Goal: Use online tool/utility: Utilize a website feature to perform a specific function

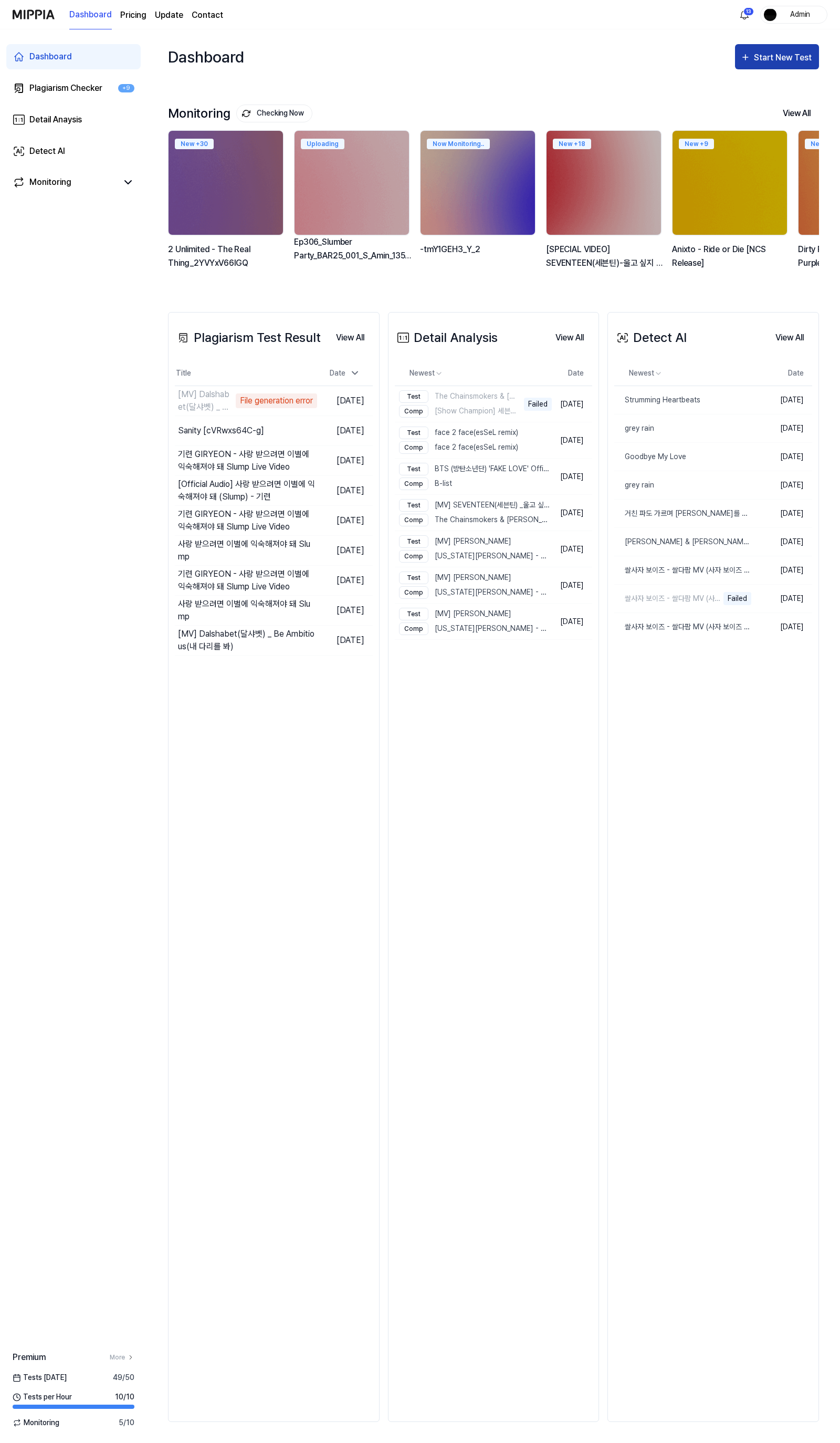
click at [776, 65] on button "Start New Test" at bounding box center [777, 57] width 84 height 25
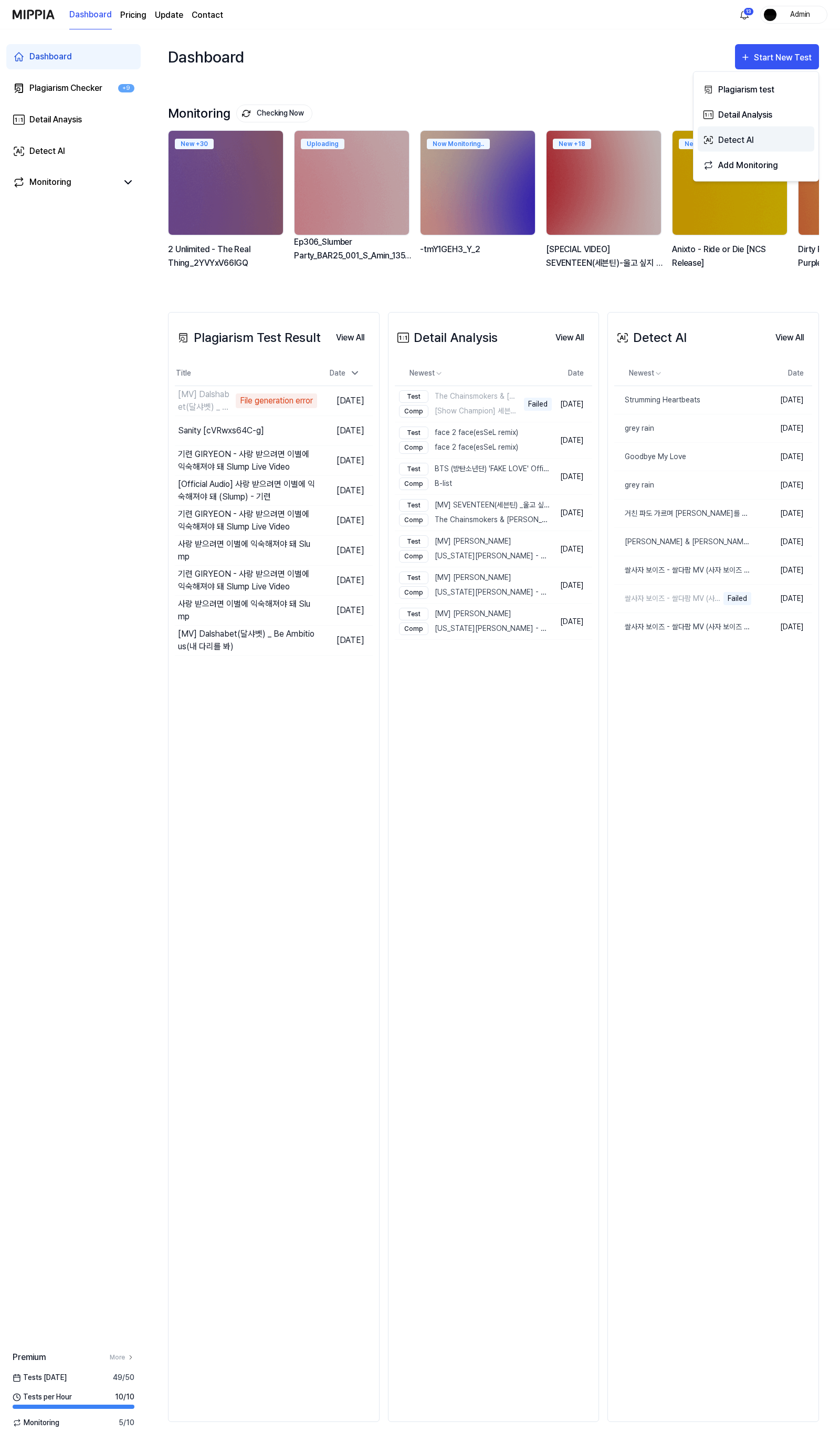
click at [734, 145] on div "Detect AI" at bounding box center [764, 139] width 92 height 13
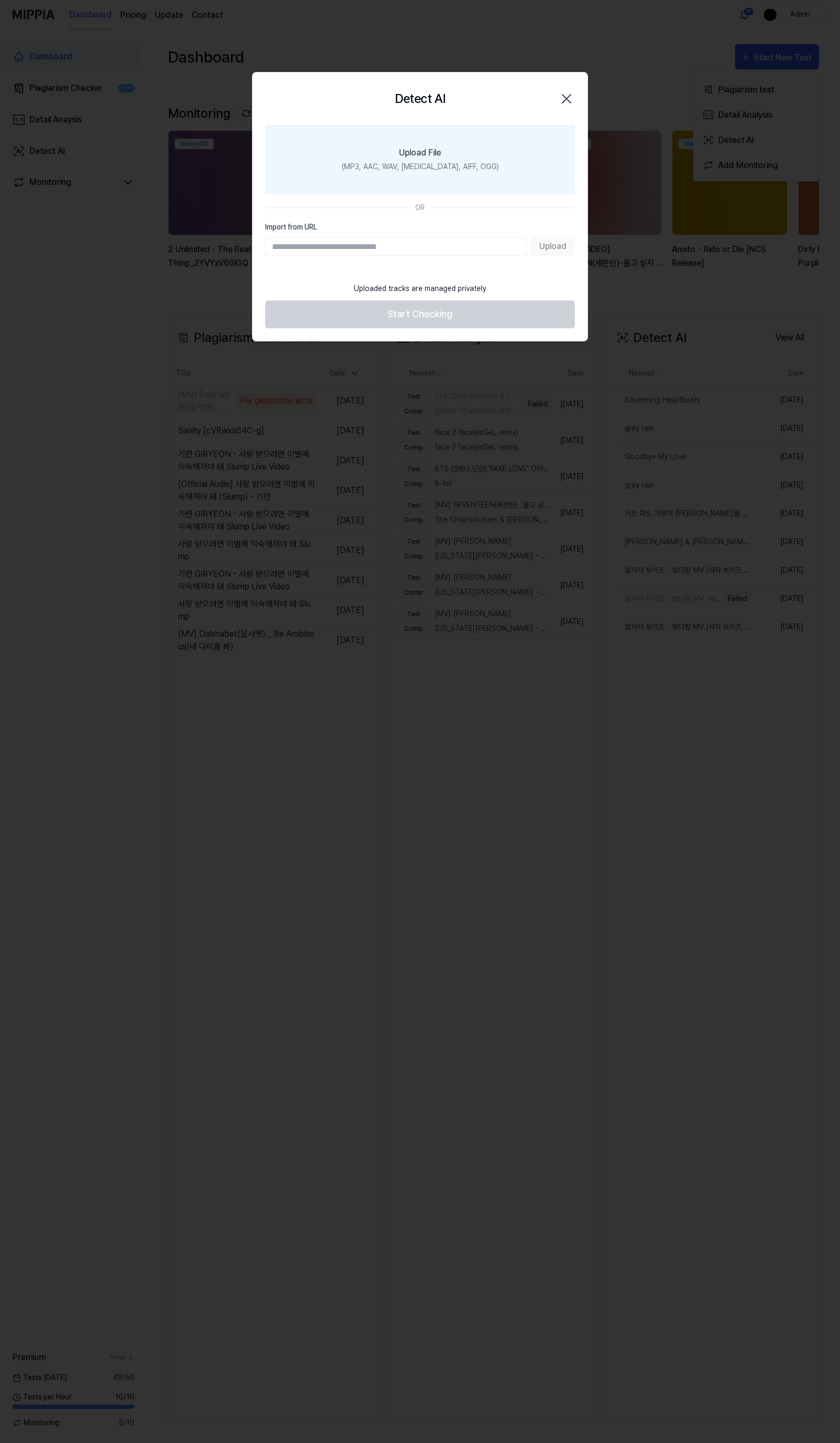
click at [416, 185] on label "Upload File (MP3, AAC, WAV, [MEDICAL_DATA], AIFF, OGG)" at bounding box center [420, 160] width 310 height 69
click at [0, 0] on input "Upload File (MP3, AAC, WAV, [MEDICAL_DATA], AIFF, OGG)" at bounding box center [0, 0] width 0 height 0
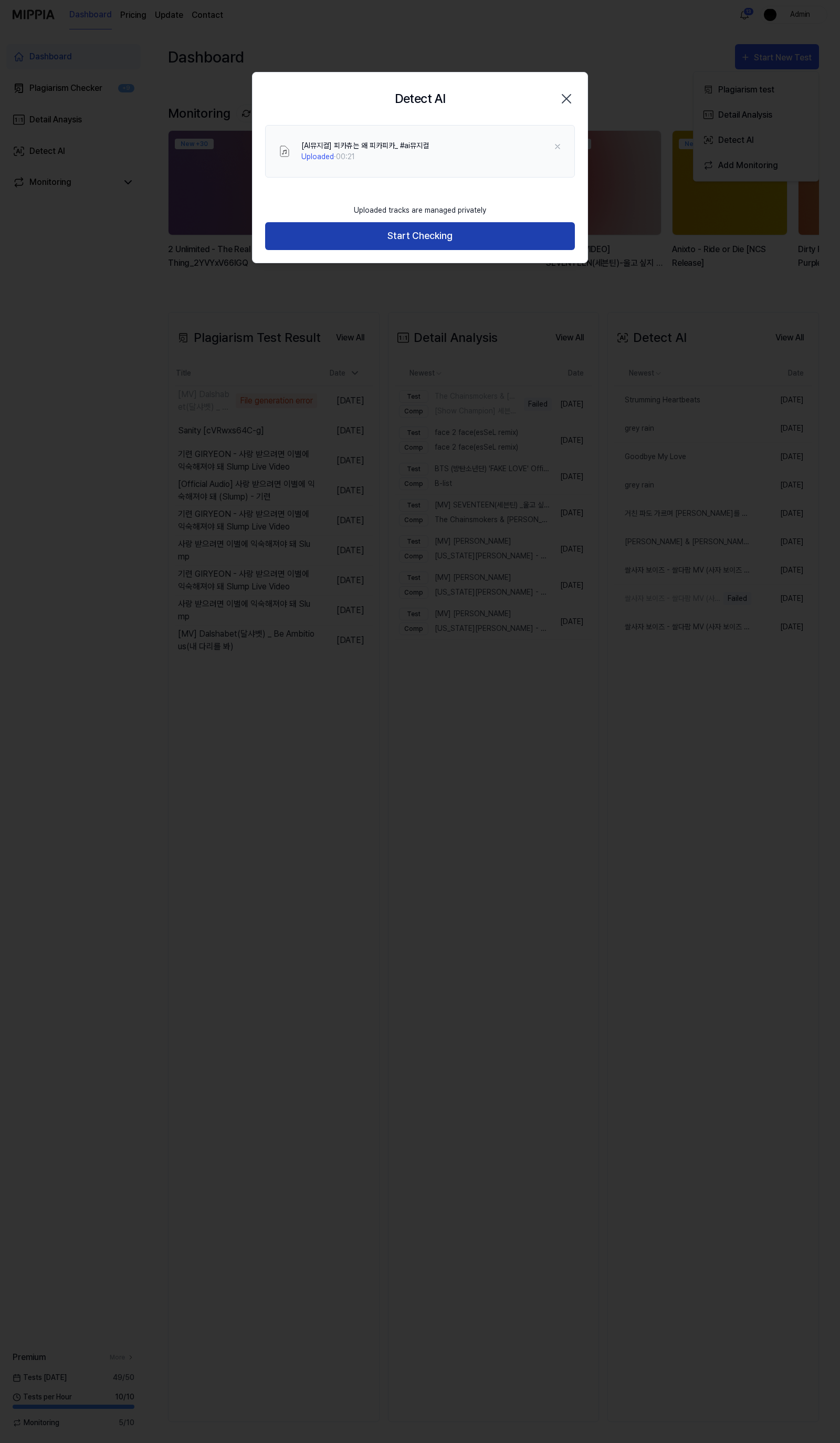
click at [445, 226] on button "Start Checking" at bounding box center [420, 237] width 310 height 28
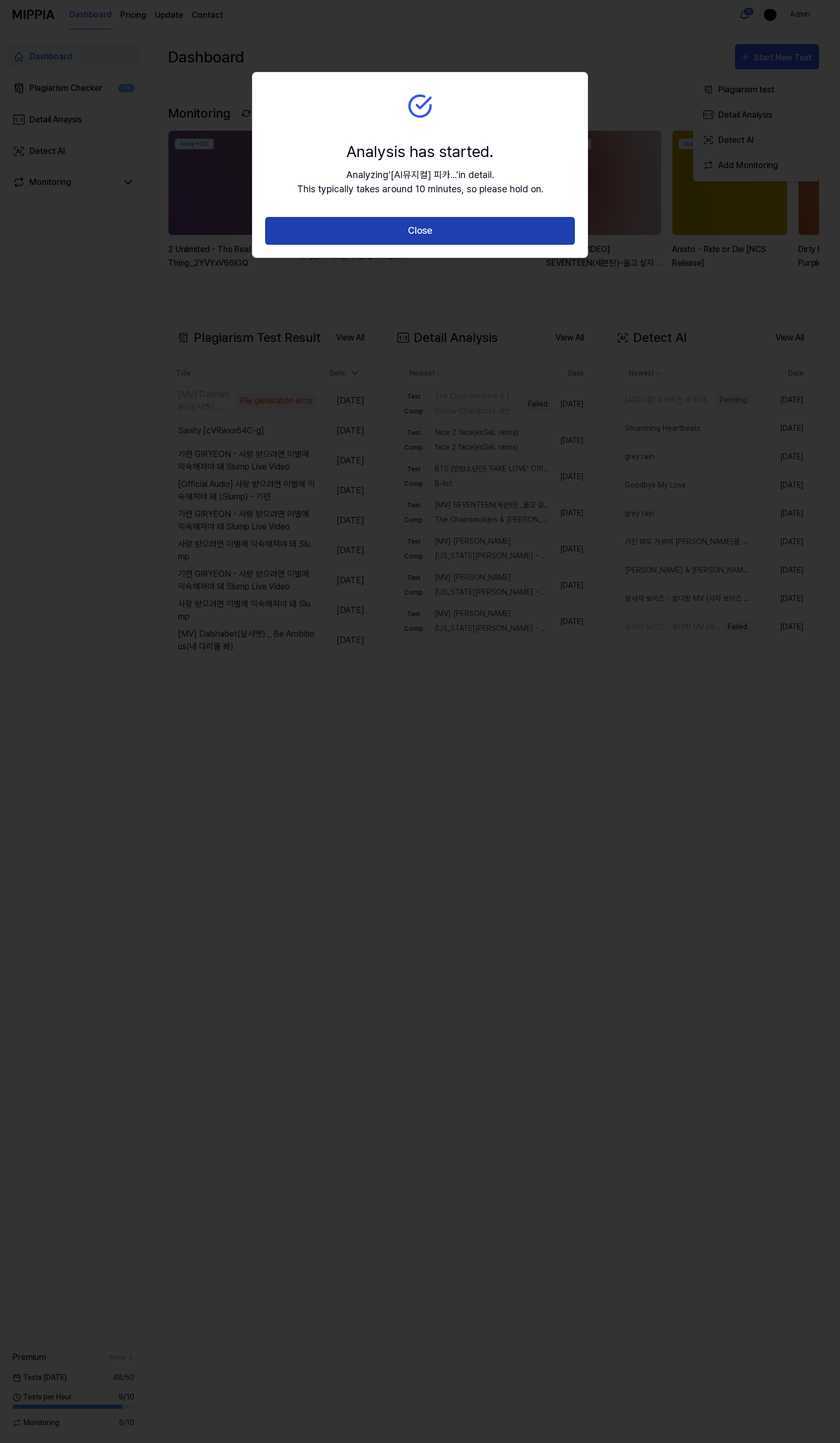
click at [447, 230] on button "Close" at bounding box center [420, 231] width 310 height 28
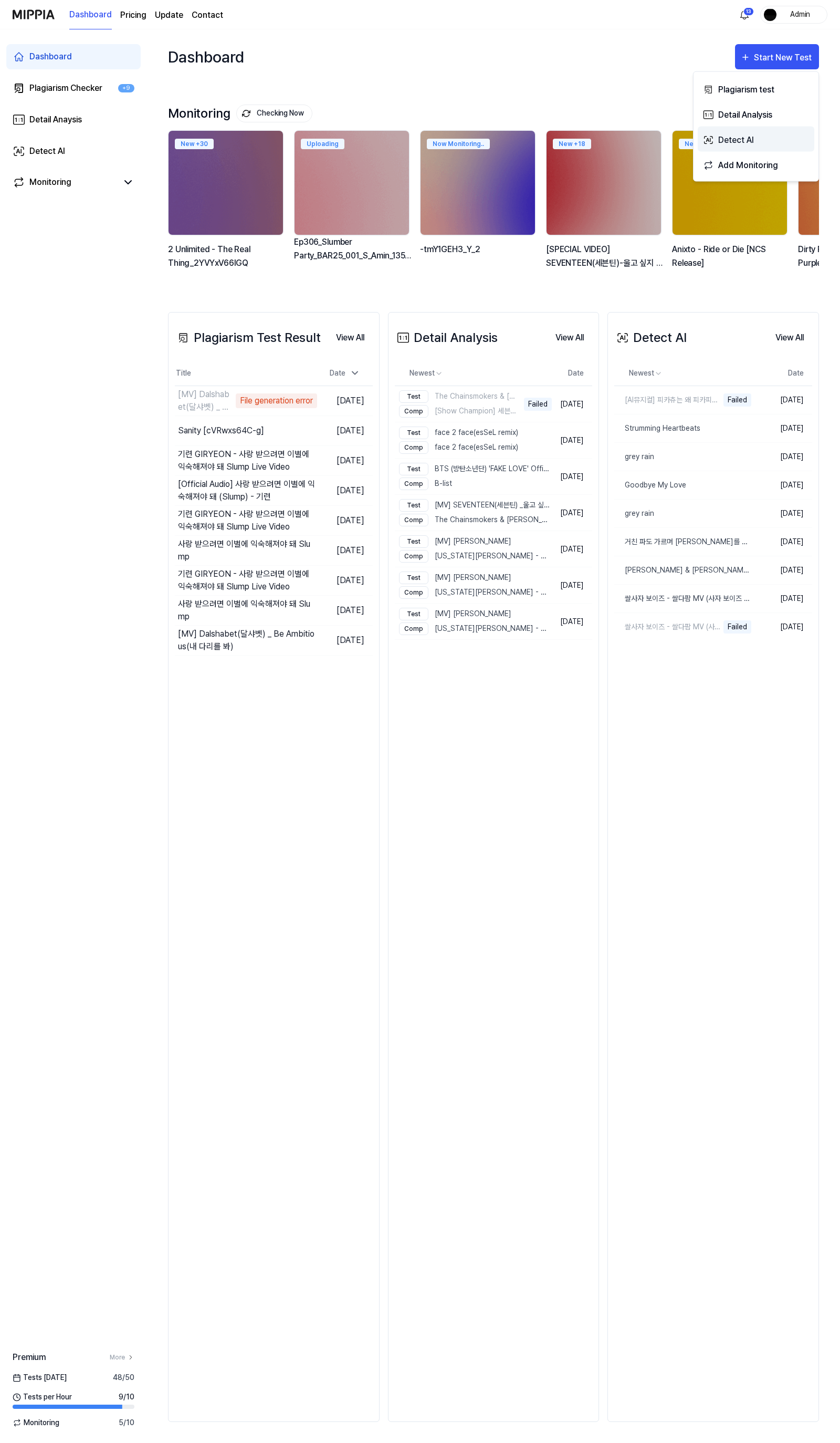
click at [749, 146] on div "Detect AI" at bounding box center [764, 139] width 92 height 13
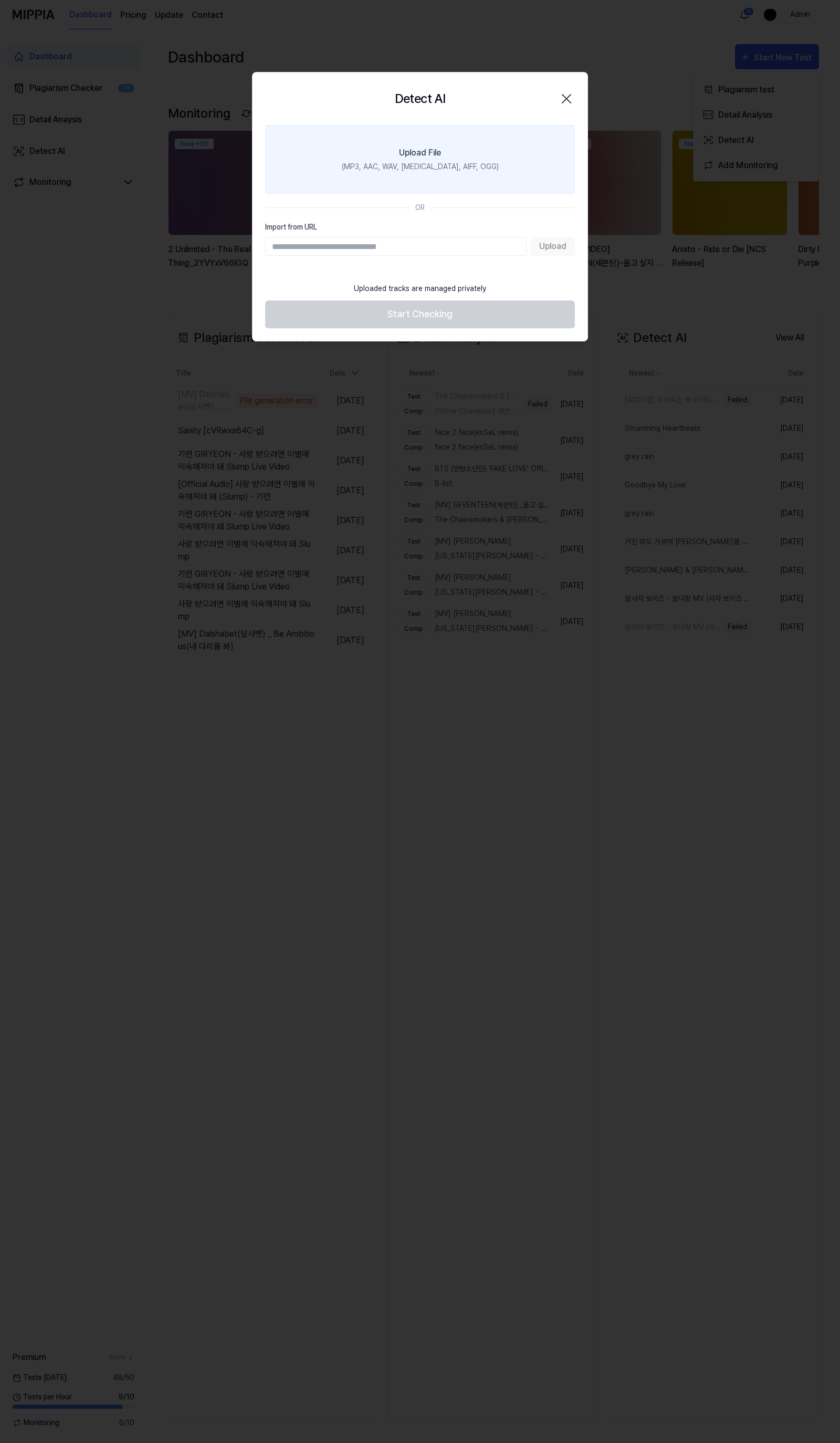
click at [417, 185] on label "Upload File (MP3, AAC, WAV, [MEDICAL_DATA], AIFF, OGG)" at bounding box center [420, 160] width 310 height 69
click at [0, 0] on input "Upload File (MP3, AAC, WAV, [MEDICAL_DATA], AIFF, OGG)" at bounding box center [0, 0] width 0 height 0
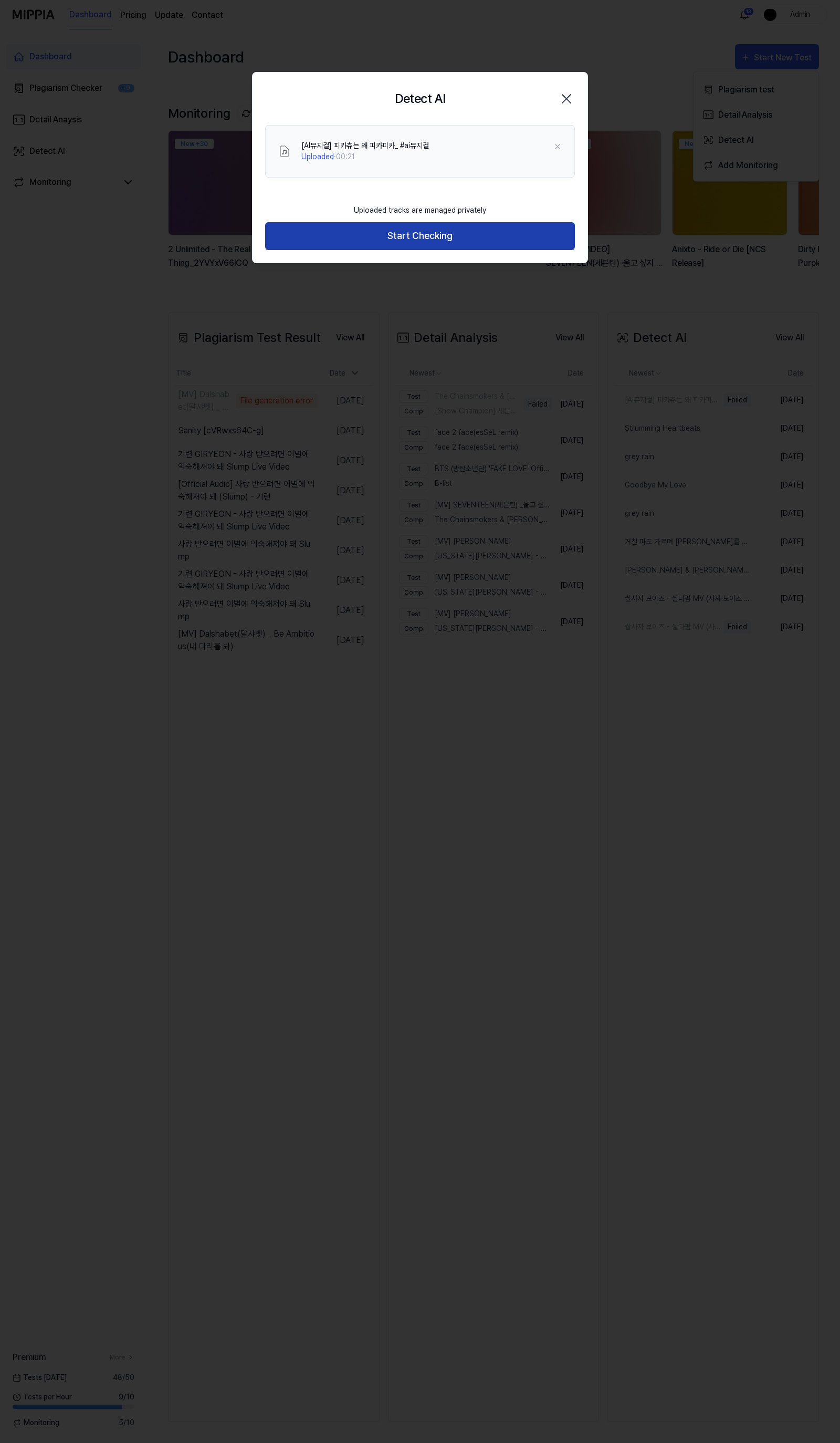
click at [437, 234] on button "Start Checking" at bounding box center [420, 237] width 310 height 28
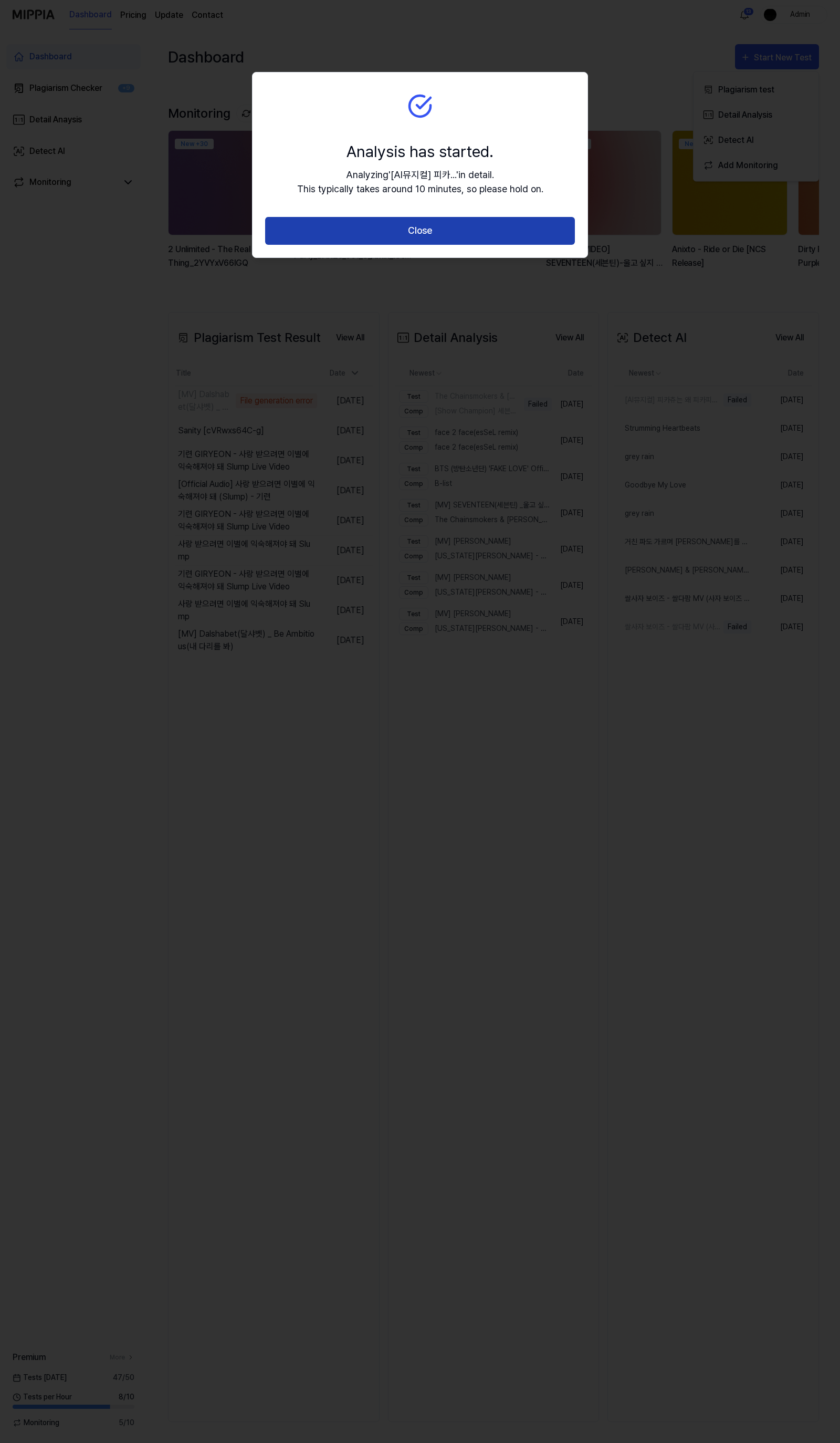
click at [437, 233] on button "Close" at bounding box center [420, 231] width 310 height 28
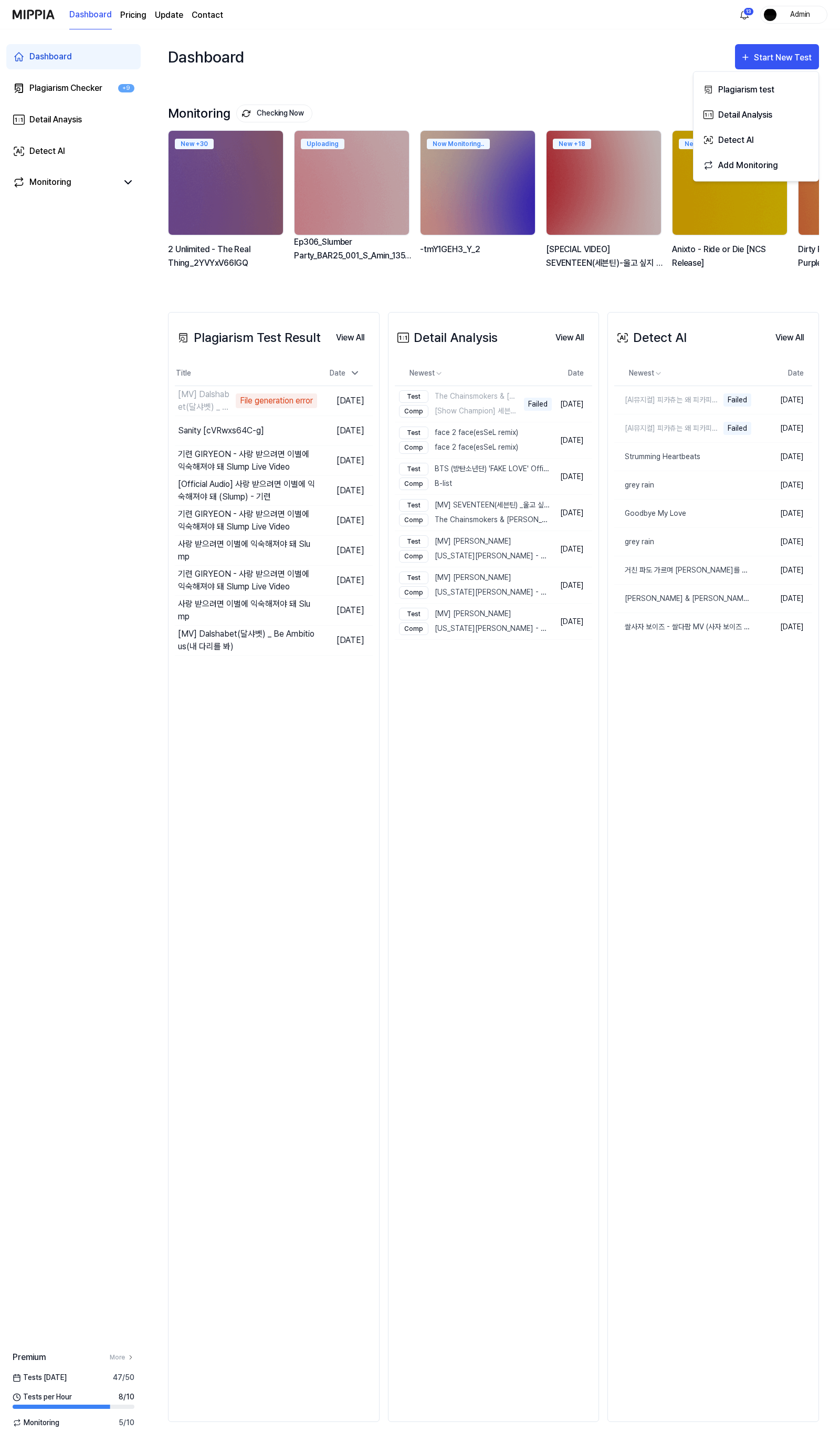
click at [544, 921] on div "Detail Analysis View All Detail Analysis Newest Date Test The Chainsmokers & [P…" at bounding box center [494, 867] width 212 height 1110
click at [788, 330] on button "View All" at bounding box center [790, 338] width 45 height 21
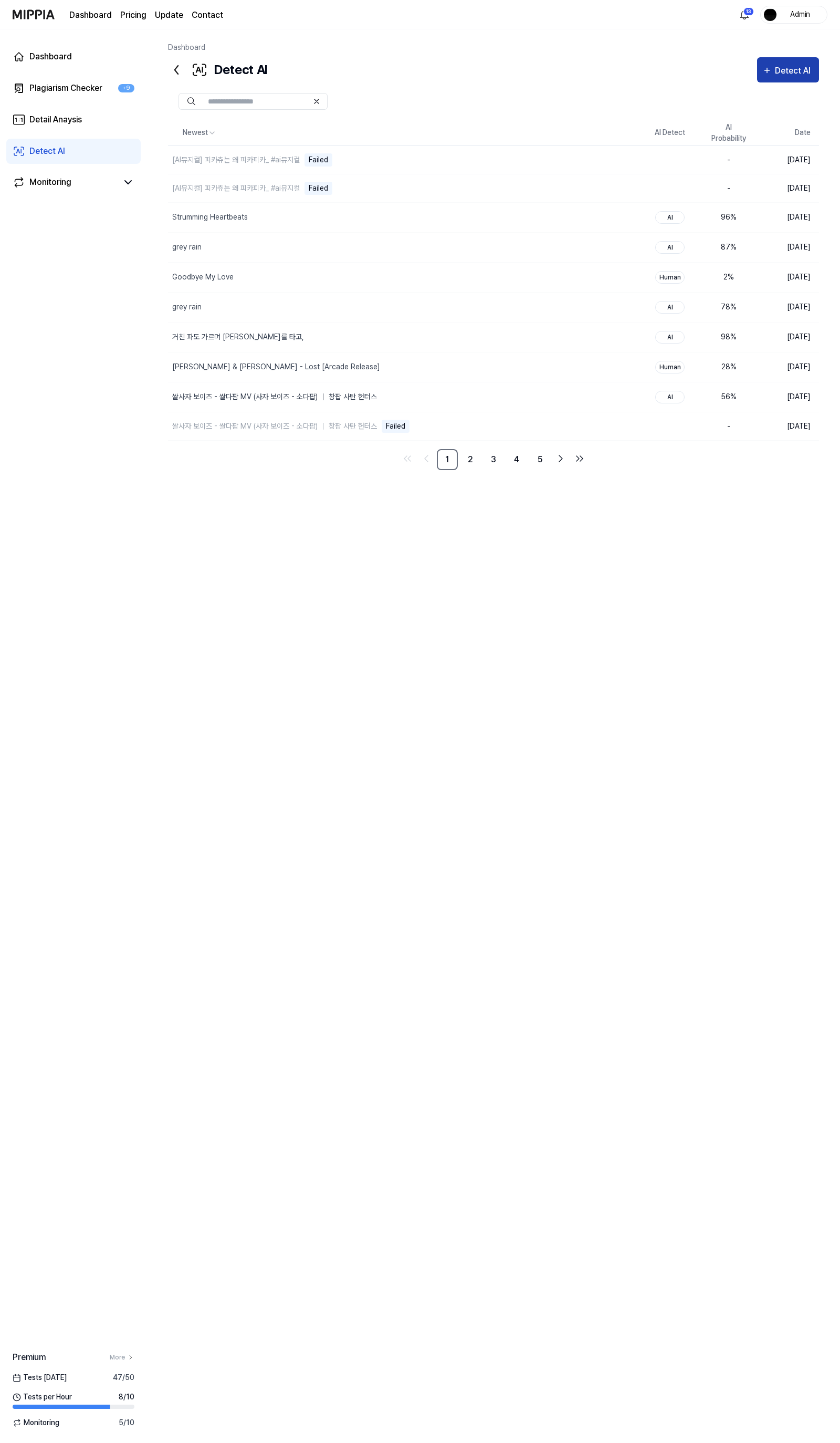
click at [758, 69] on button "Detect AI" at bounding box center [789, 70] width 62 height 25
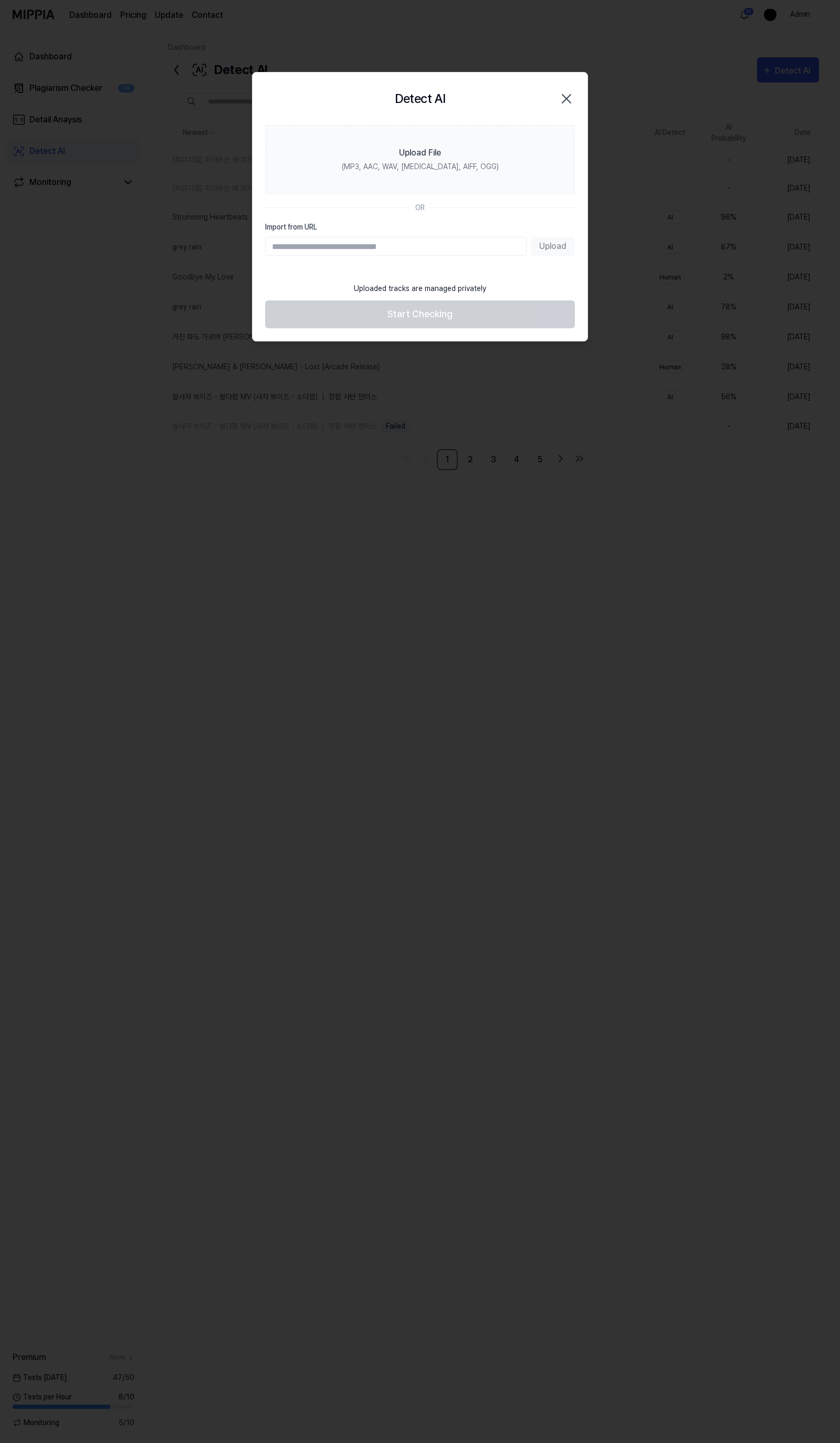
click at [350, 249] on input "Import from URL" at bounding box center [396, 246] width 261 height 19
click at [391, 185] on label "Upload File (MP3, AAC, WAV, [MEDICAL_DATA], AIFF, OGG)" at bounding box center [420, 160] width 310 height 69
click at [0, 0] on input "Upload File (MP3, AAC, WAV, [MEDICAL_DATA], AIFF, OGG)" at bounding box center [0, 0] width 0 height 0
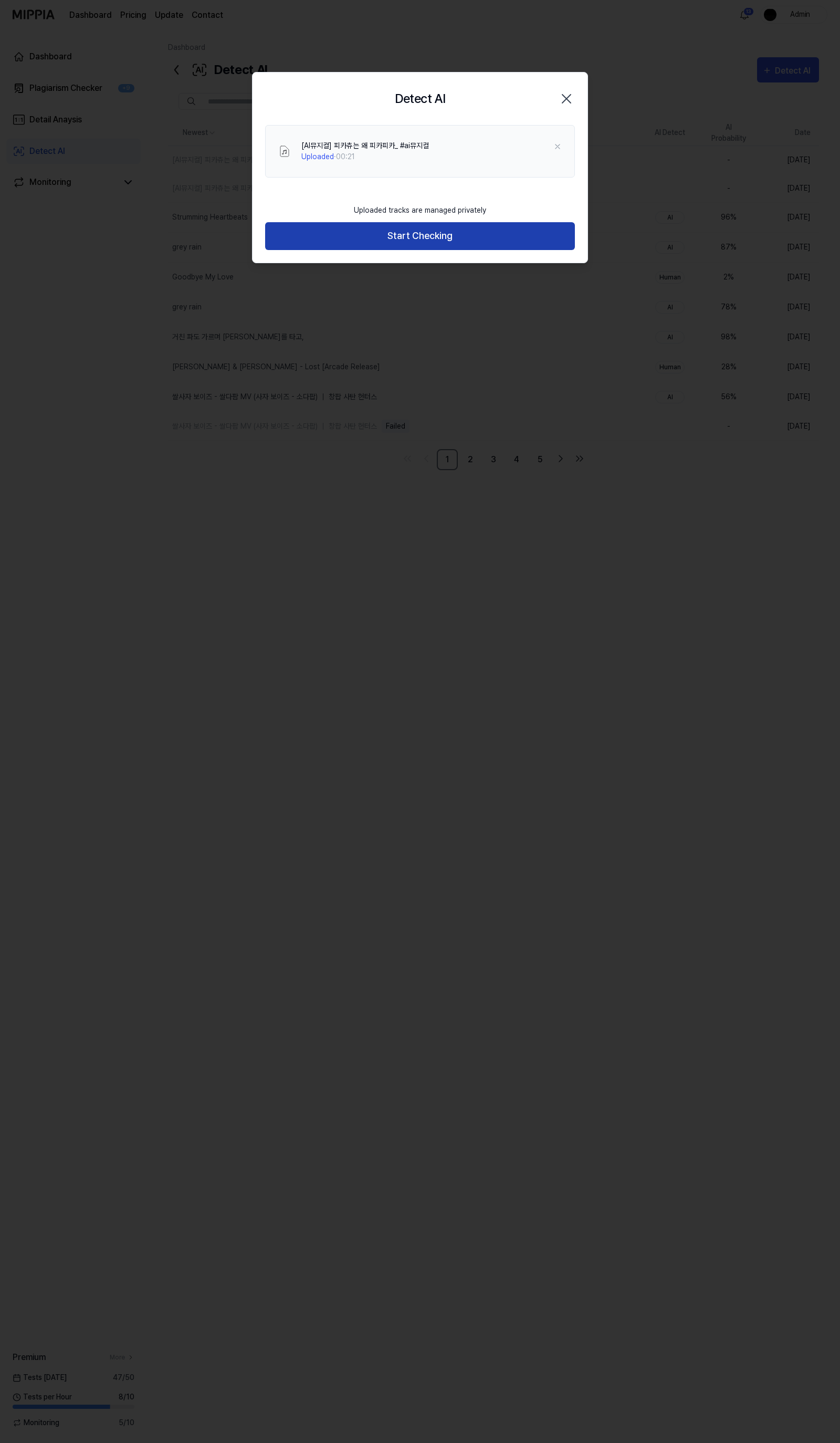
click at [432, 234] on button "Start Checking" at bounding box center [420, 237] width 310 height 28
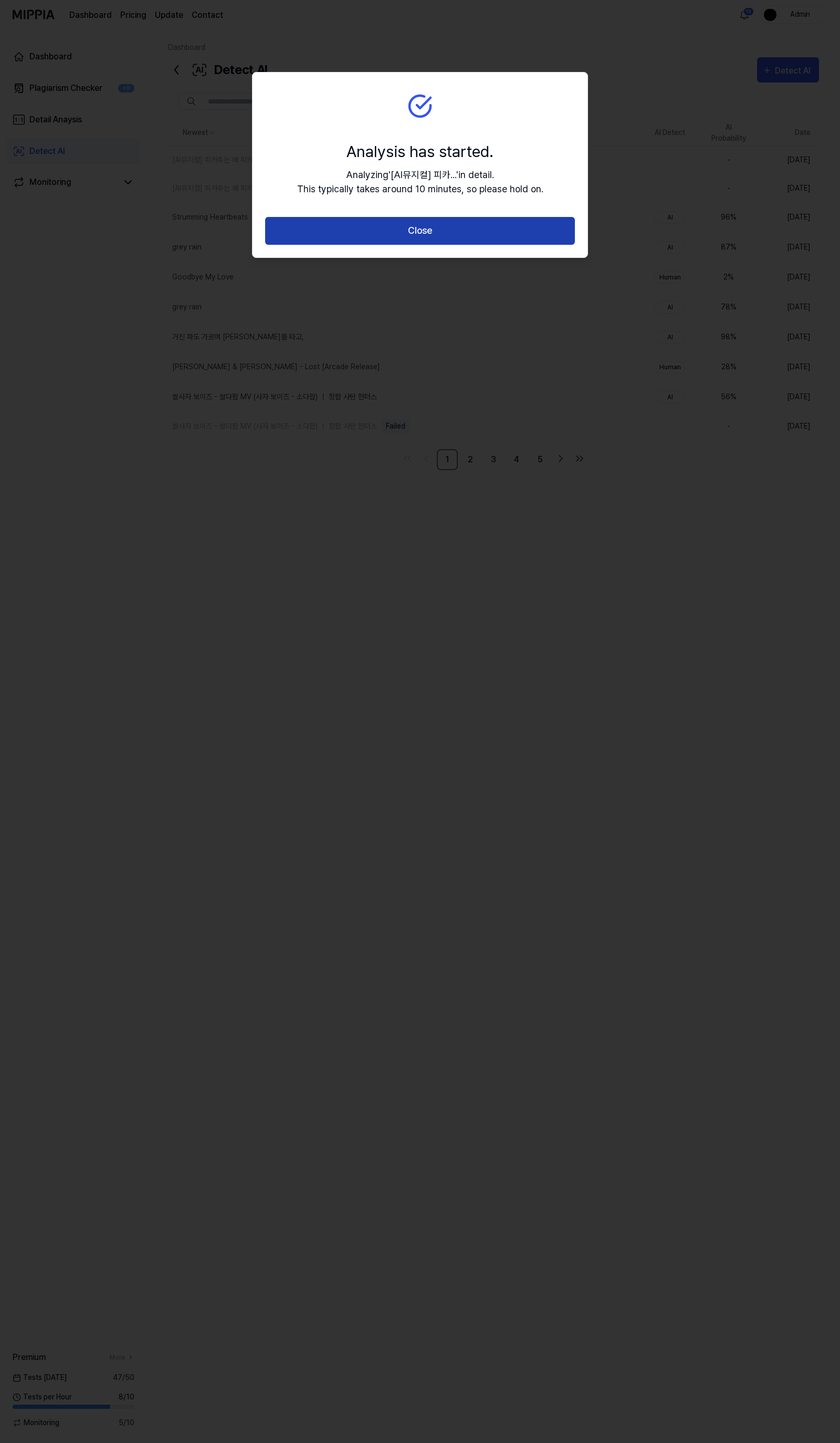
click at [431, 233] on button "Close" at bounding box center [420, 231] width 310 height 28
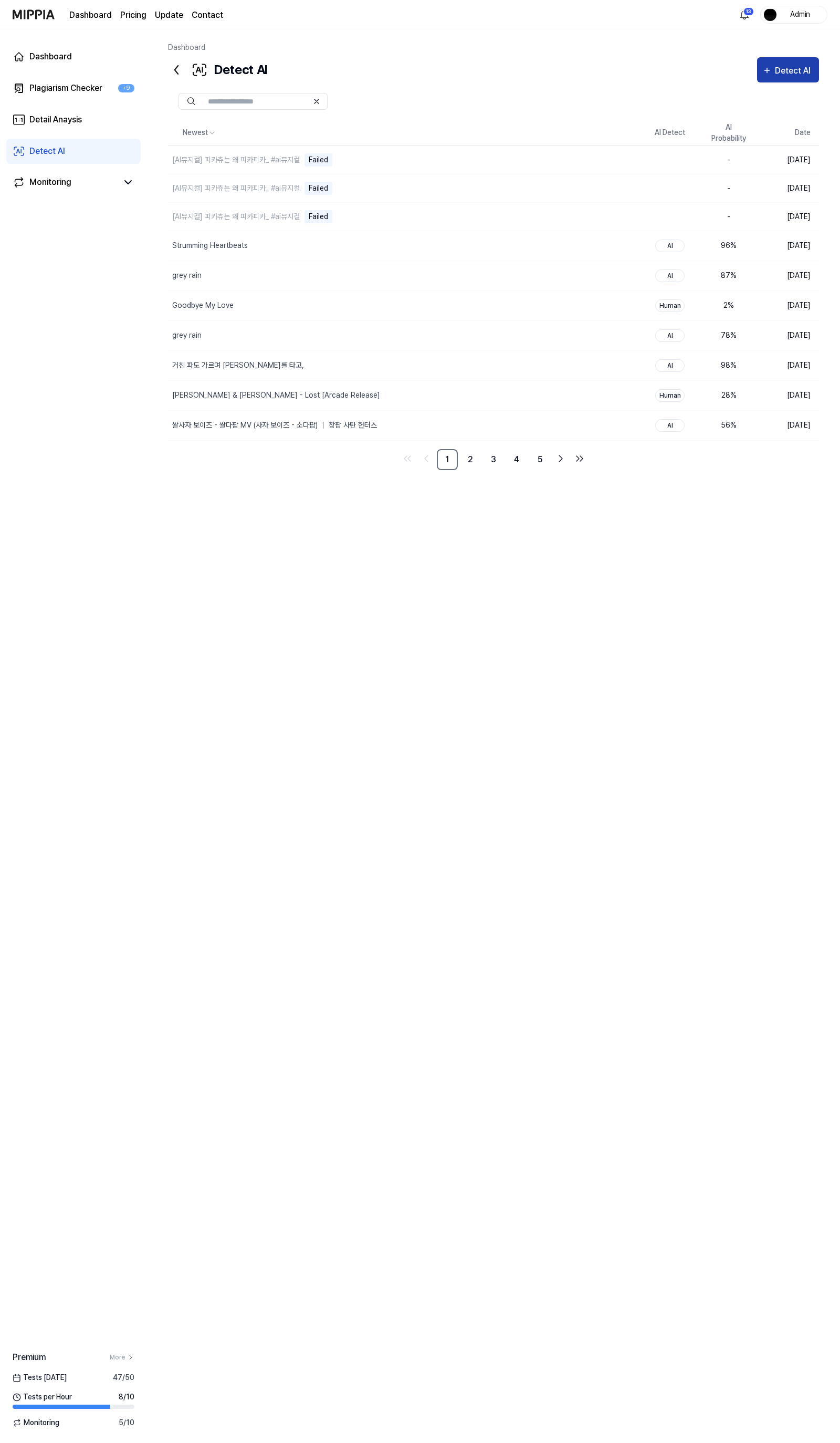
click at [765, 80] on button "Detect AI" at bounding box center [789, 70] width 62 height 25
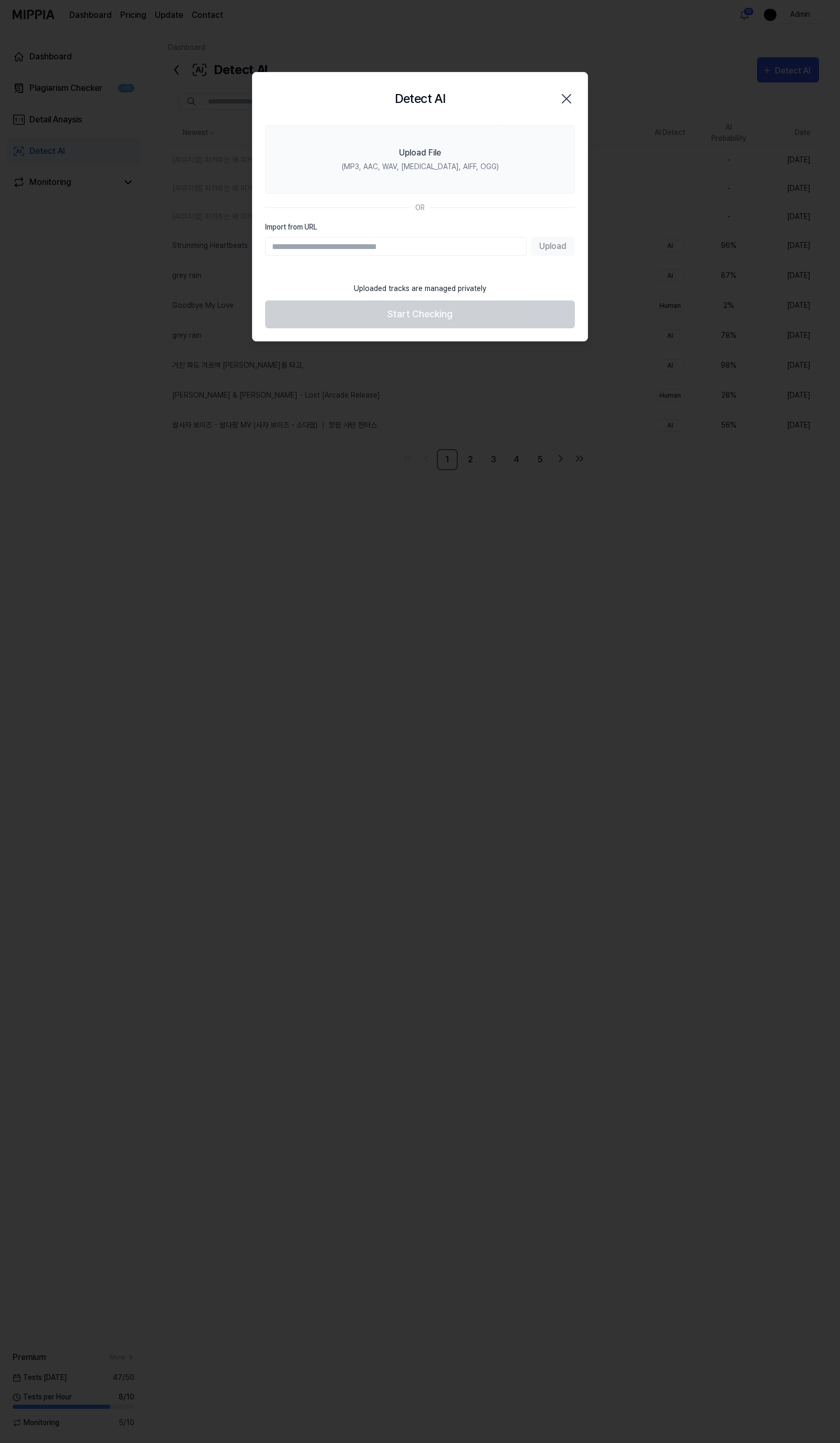
type input "**********"
click at [451, 182] on label "Upload File (MP3, AAC, WAV, [MEDICAL_DATA], AIFF, OGG)" at bounding box center [420, 160] width 310 height 69
click at [0, 0] on input "Upload File (MP3, AAC, WAV, [MEDICAL_DATA], AIFF, OGG)" at bounding box center [0, 0] width 0 height 0
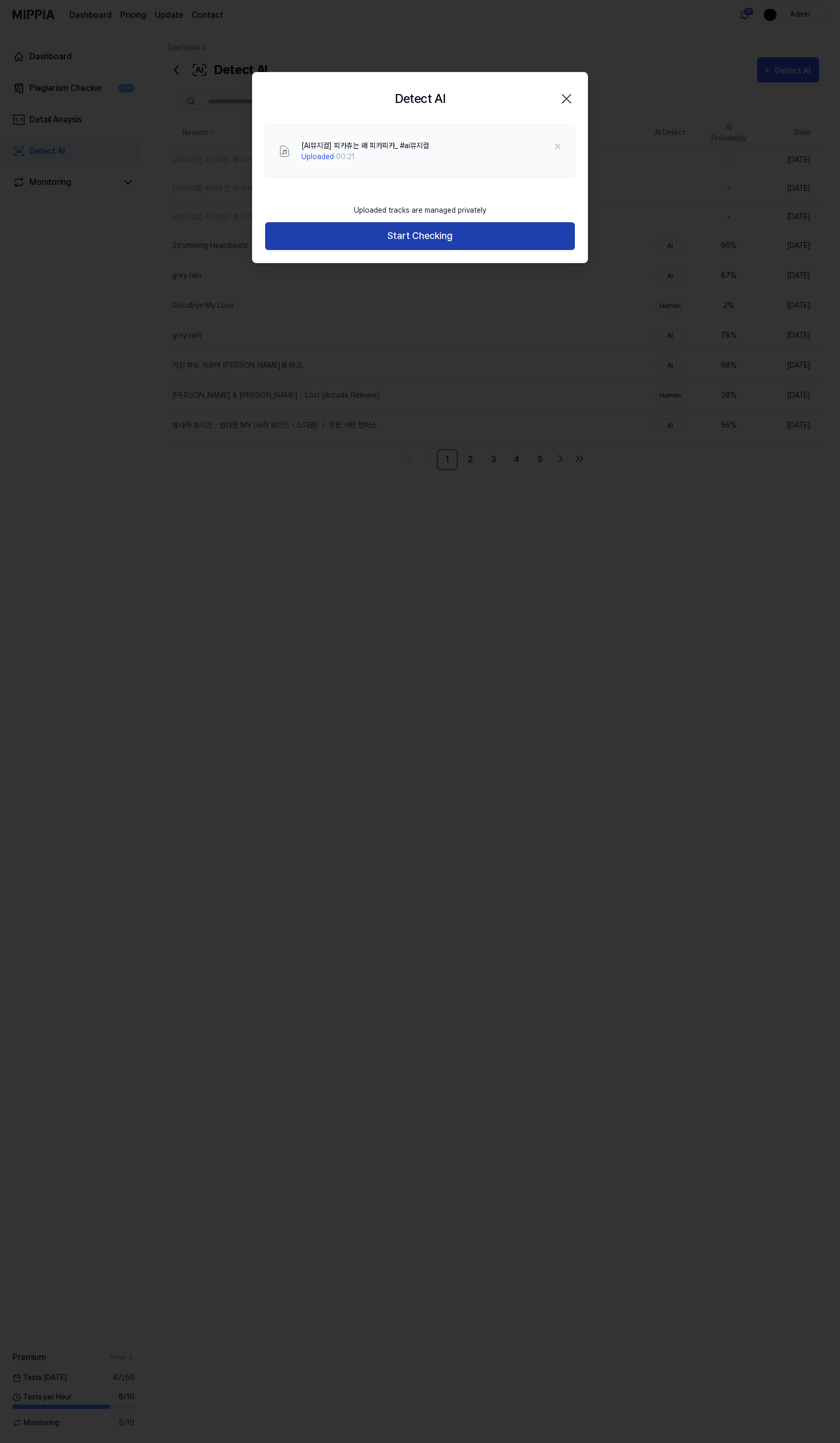
click at [425, 241] on button "Start Checking" at bounding box center [420, 237] width 310 height 28
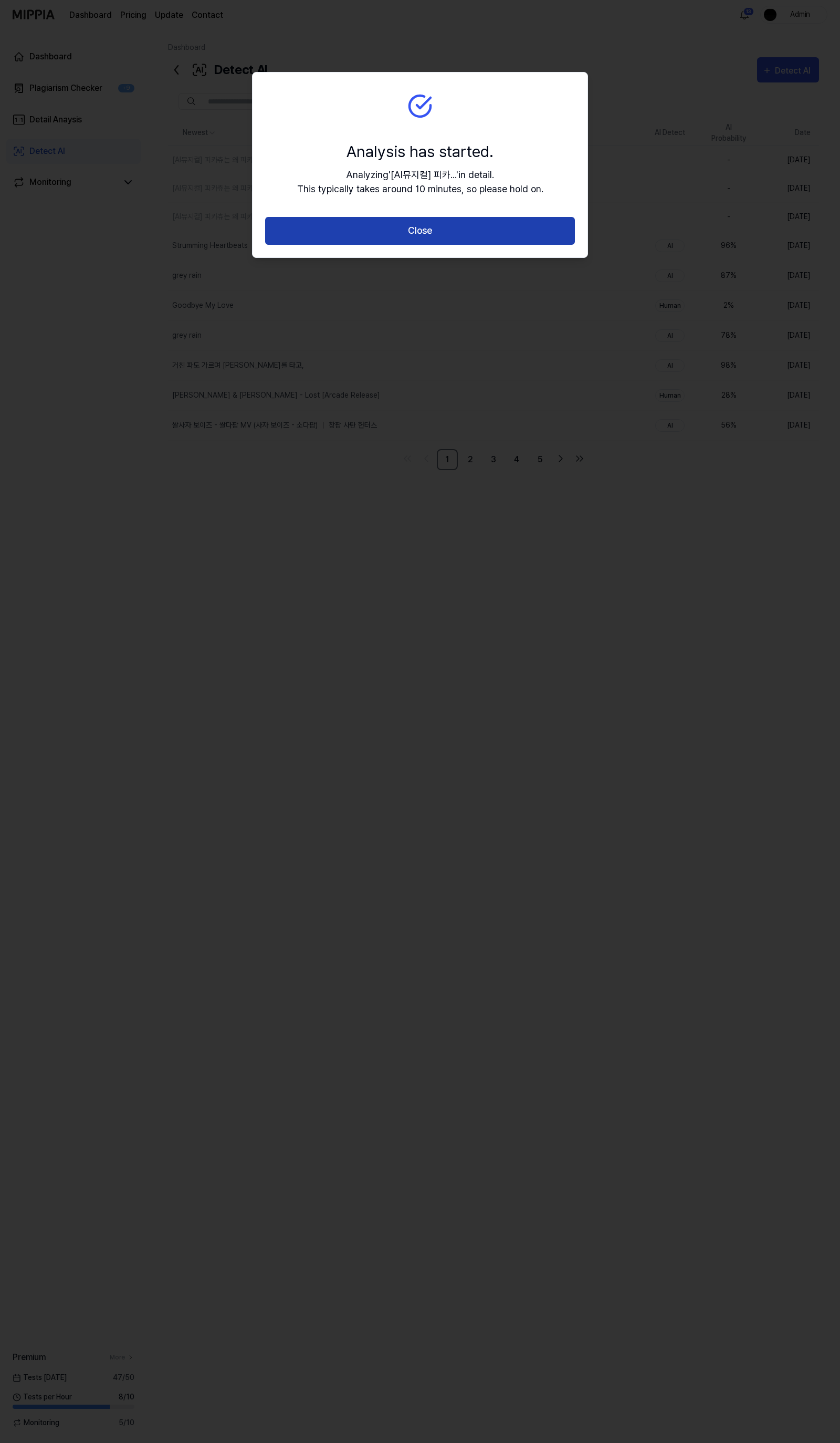
click at [344, 224] on button "Close" at bounding box center [420, 231] width 310 height 28
